Goal: Transaction & Acquisition: Purchase product/service

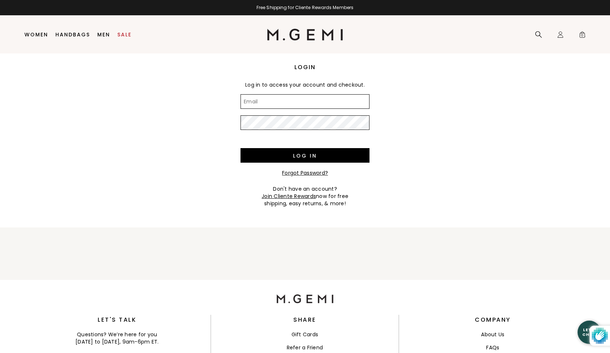
type input "lisa@lisafrattali.com"
click at [305, 156] on input "Log in" at bounding box center [304, 155] width 129 height 15
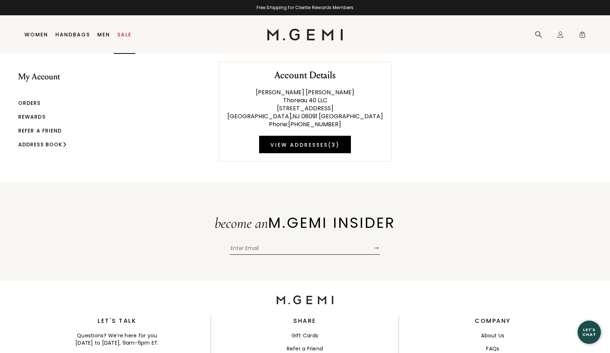
click at [123, 34] on link "Sale" at bounding box center [124, 35] width 14 height 6
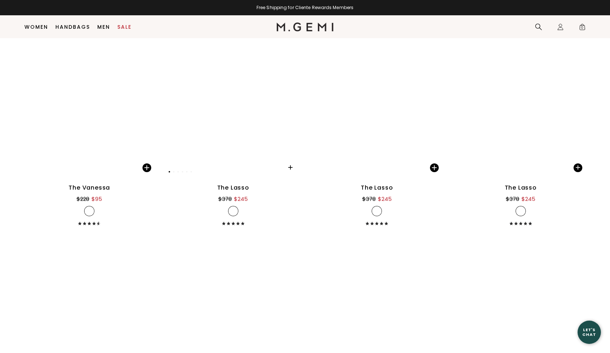
scroll to position [2279, 0]
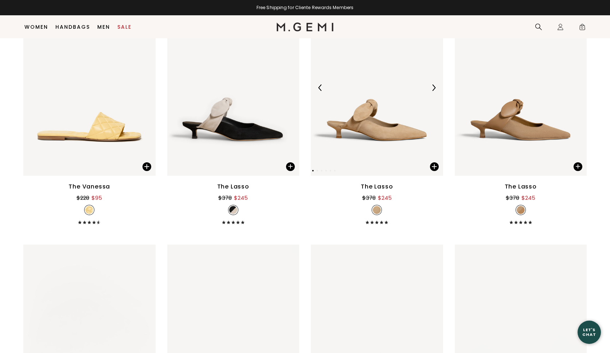
click at [387, 138] on img at bounding box center [377, 88] width 132 height 176
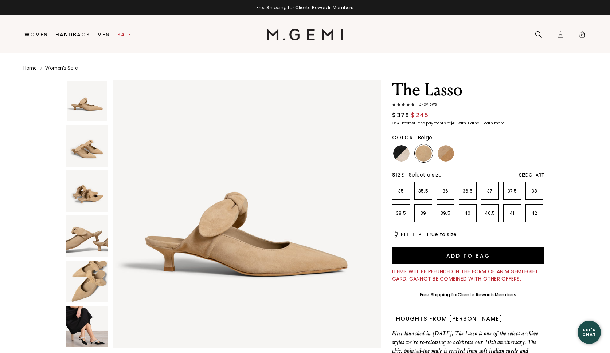
click at [80, 288] on img at bounding box center [87, 282] width 42 height 42
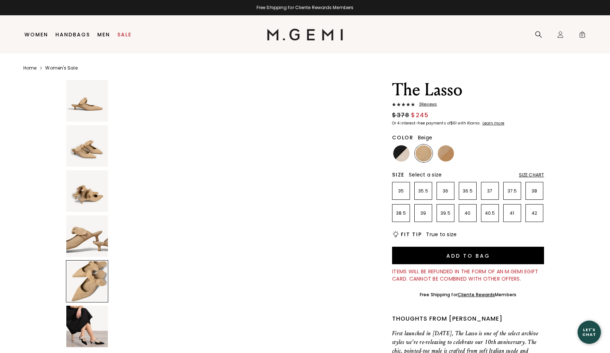
scroll to position [1102, 0]
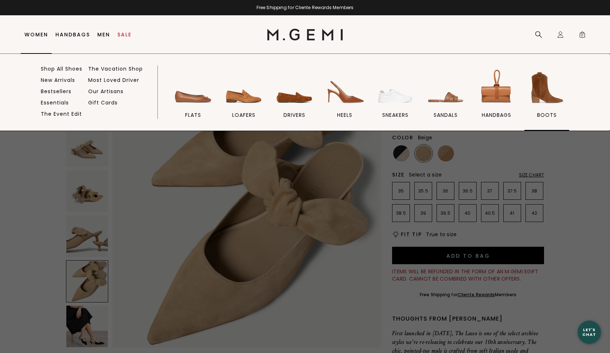
click at [545, 98] on img at bounding box center [546, 87] width 41 height 41
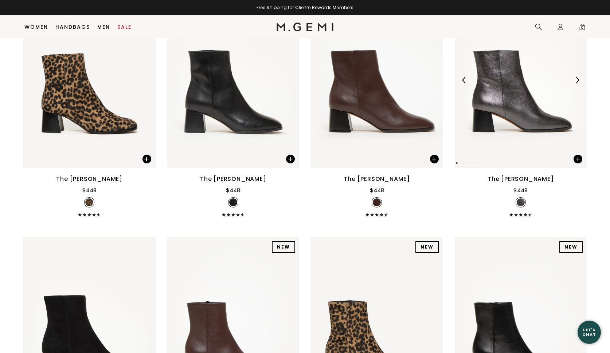
click at [529, 118] on img at bounding box center [521, 80] width 132 height 176
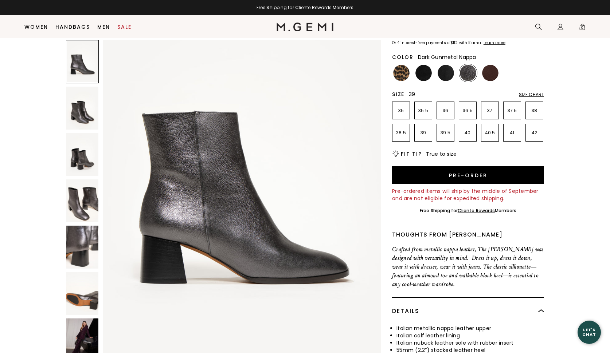
scroll to position [86, 0]
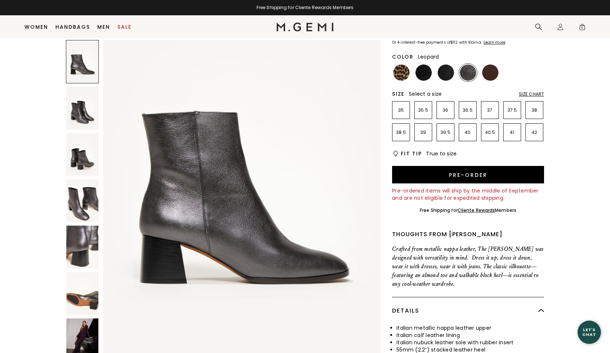
click at [403, 64] on div at bounding box center [401, 73] width 18 height 18
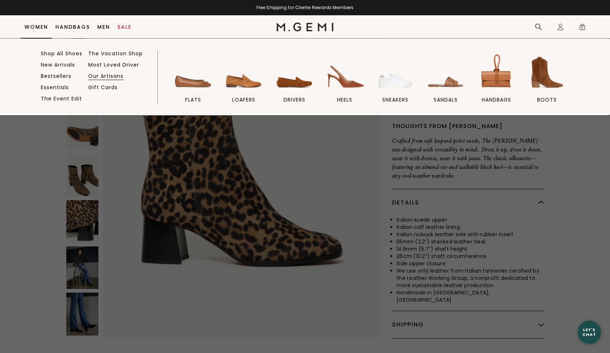
click at [113, 77] on link "Our Artisans" at bounding box center [105, 76] width 35 height 7
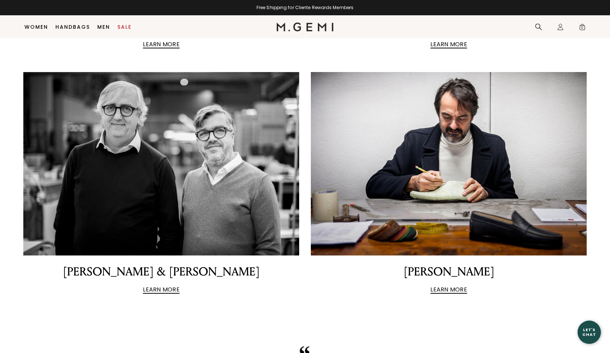
scroll to position [551, 0]
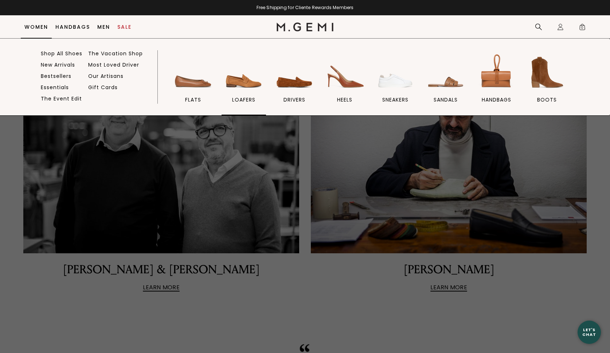
click at [242, 81] on img at bounding box center [243, 72] width 41 height 41
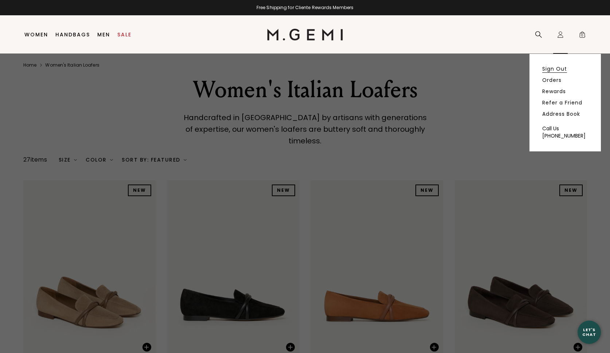
click at [555, 69] on link "Sign Out" at bounding box center [554, 69] width 25 height 7
